Goal: Information Seeking & Learning: Stay updated

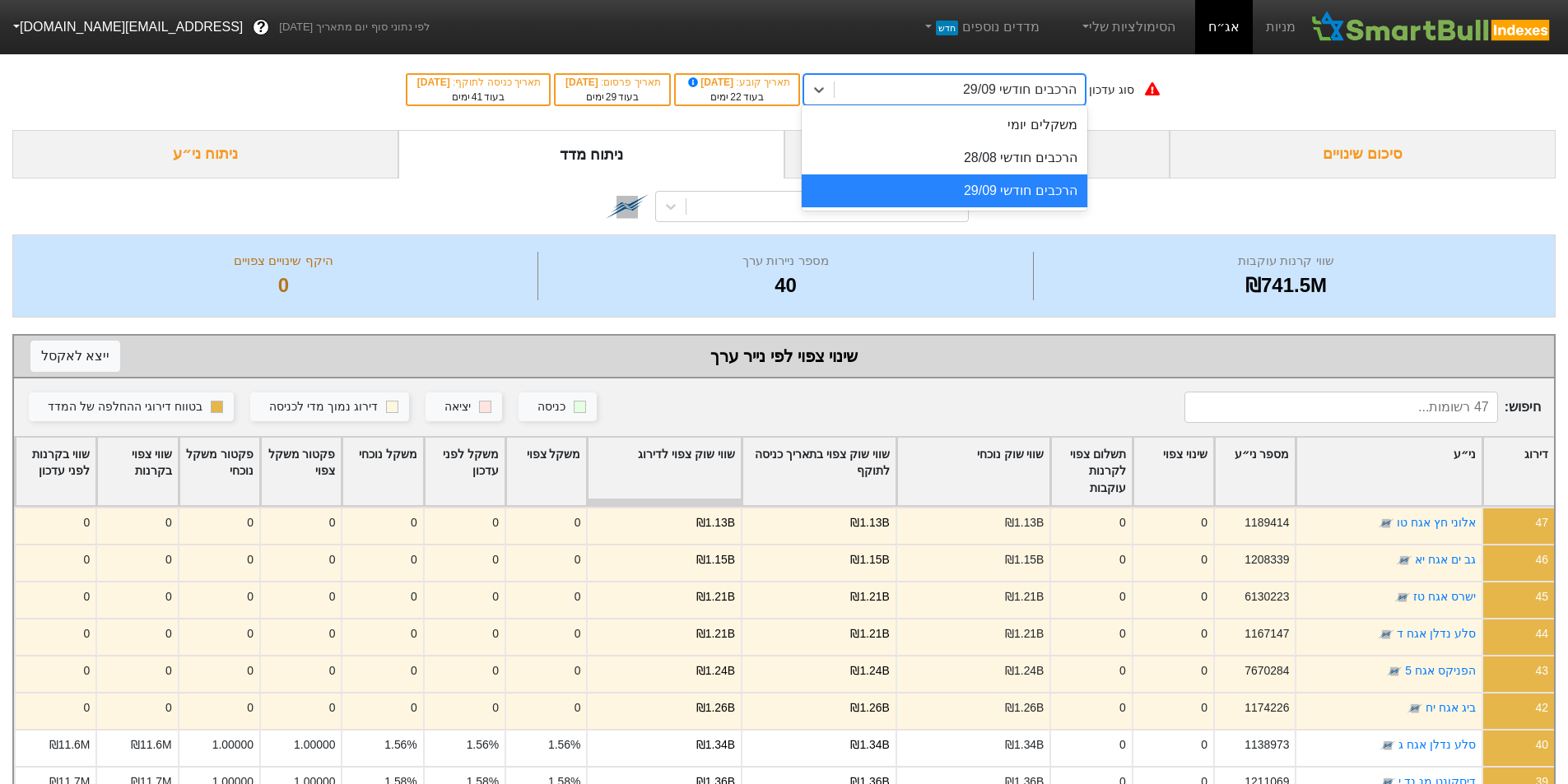
click at [1076, 89] on div "הרכבים חודשי 29/09" at bounding box center [1019, 89] width 113 height 20
click at [1064, 150] on div "הרכבים חודשי 28/08" at bounding box center [944, 158] width 286 height 33
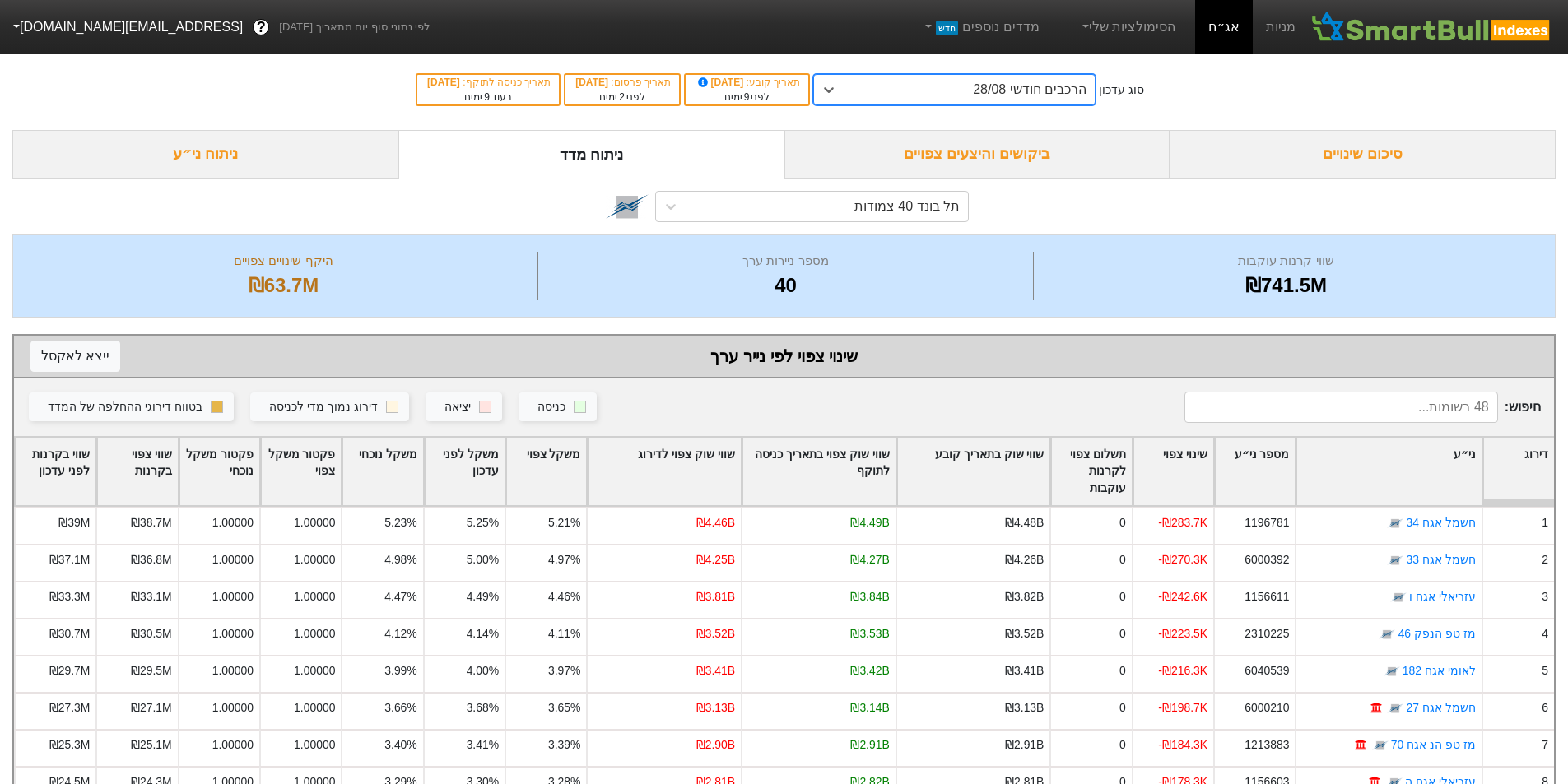
click at [915, 94] on div "הרכבים חודשי 28/08" at bounding box center [969, 89] width 250 height 30
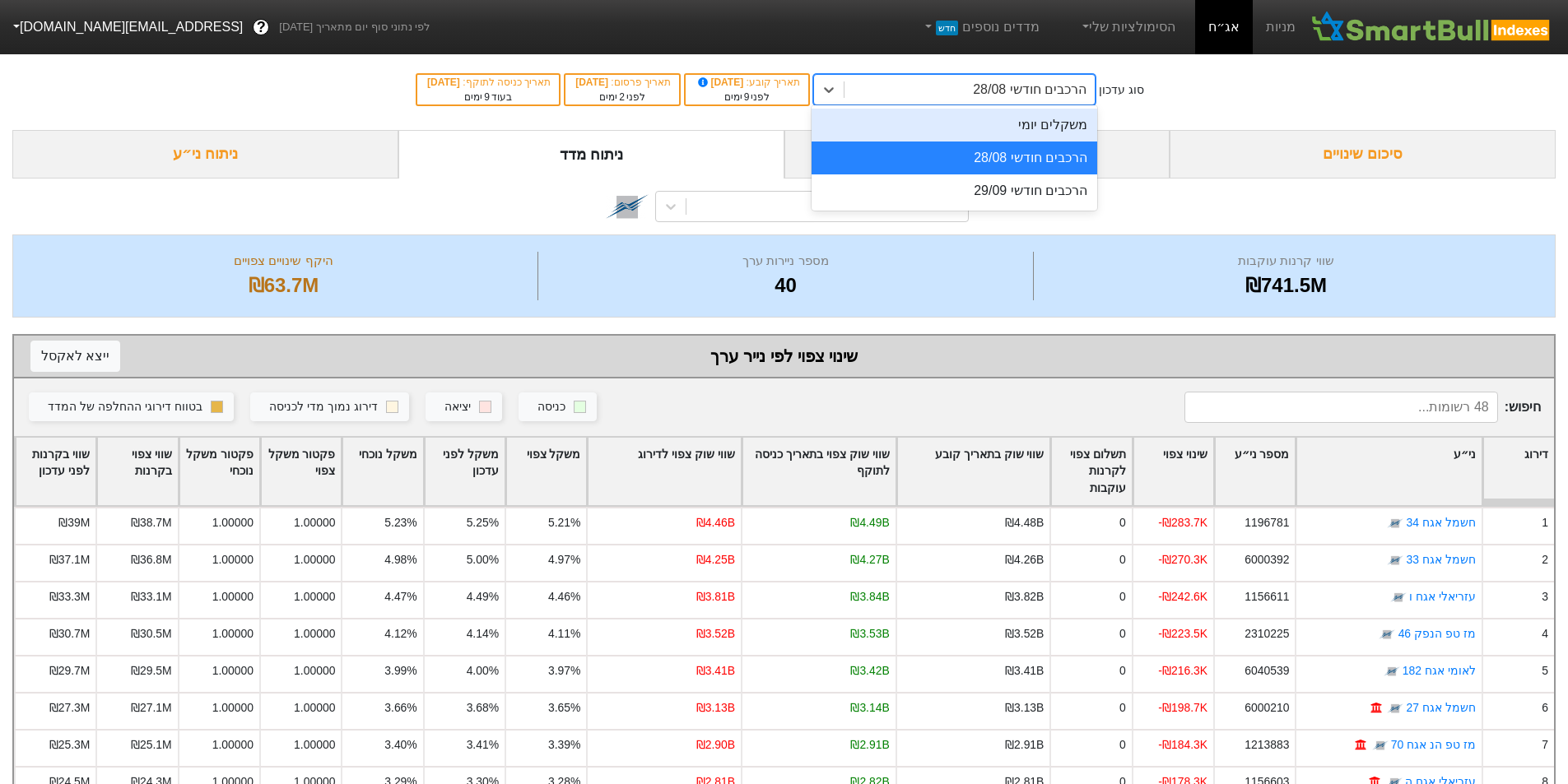
click at [922, 134] on div "משקלים יומי" at bounding box center [954, 125] width 286 height 33
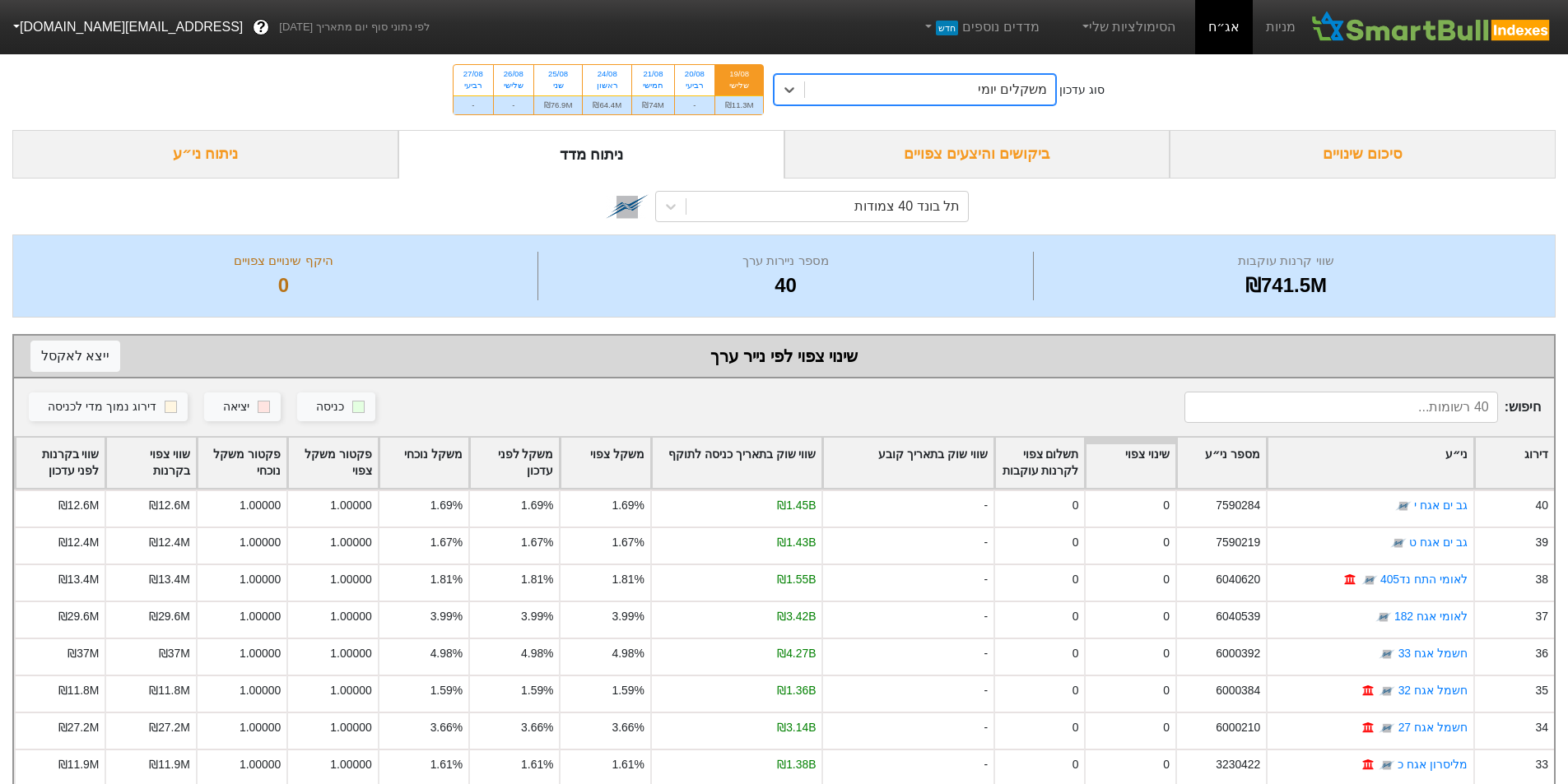
click at [849, 161] on div "ביקושים והיצעים צפויים" at bounding box center [977, 154] width 386 height 49
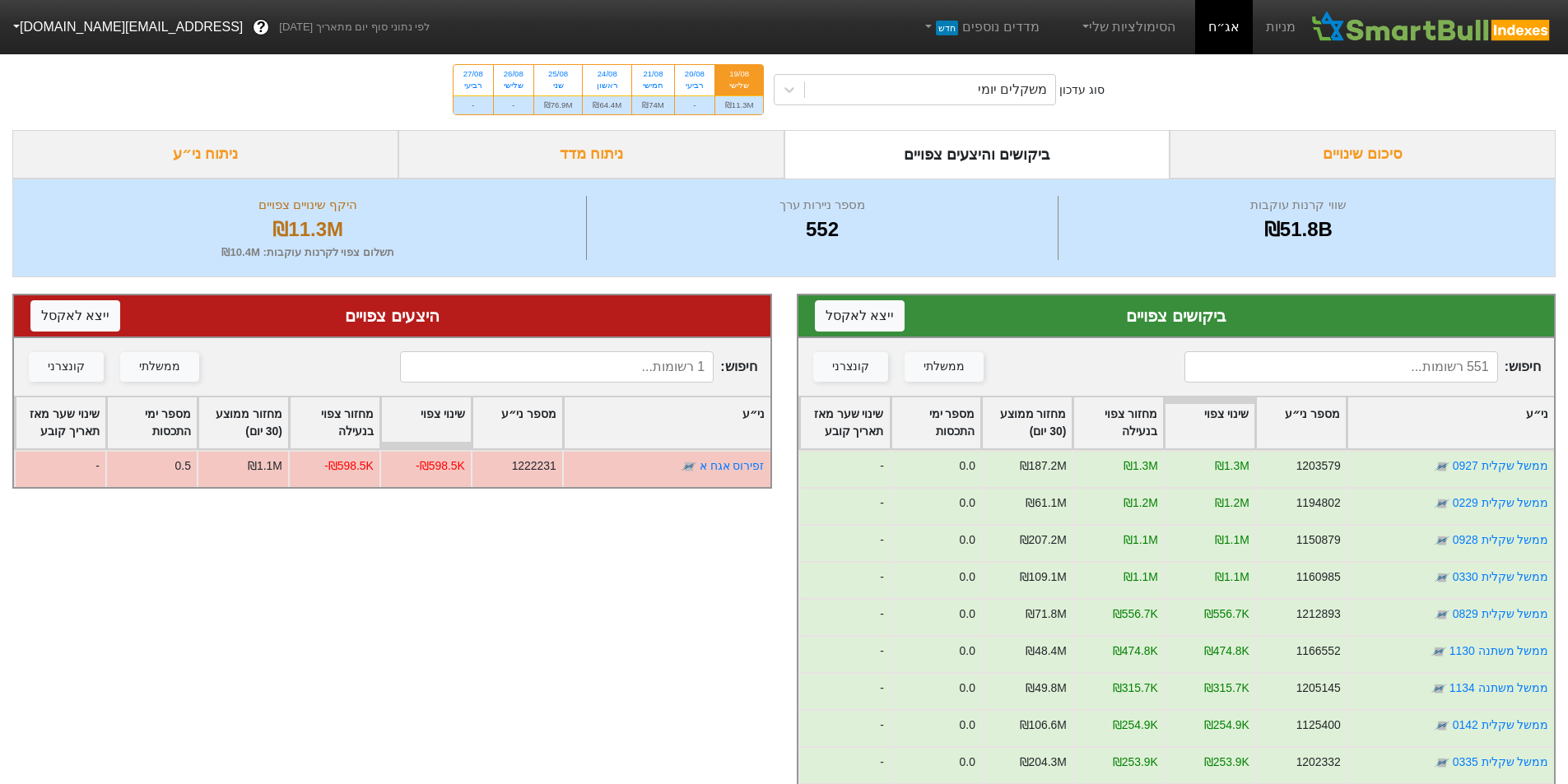
drag, startPoint x: 1310, startPoint y: 163, endPoint x: 1285, endPoint y: 153, distance: 26.9
click at [1310, 163] on div "סיכום שינויים" at bounding box center [1363, 154] width 386 height 49
